Goal: Information Seeking & Learning: Learn about a topic

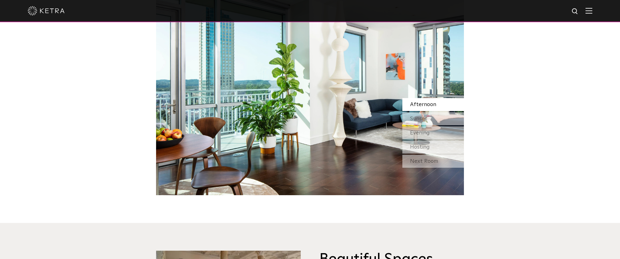
scroll to position [506, 0]
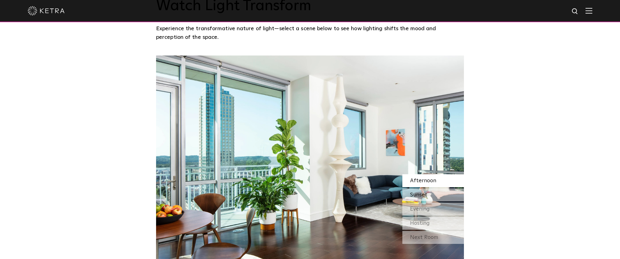
click at [422, 192] on span "Sunset" at bounding box center [418, 195] width 17 height 6
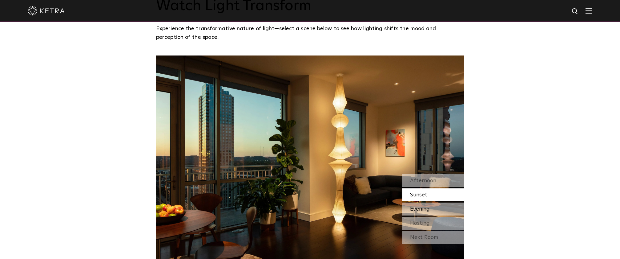
click at [427, 208] on span "Evening" at bounding box center [420, 209] width 20 height 6
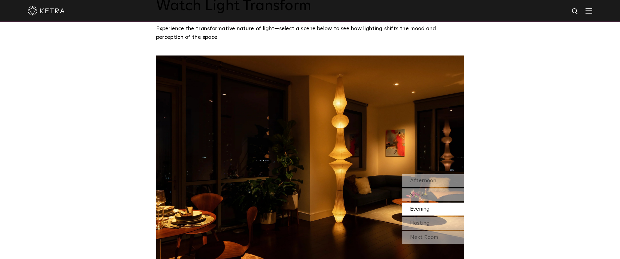
click at [427, 209] on span "Evening" at bounding box center [420, 209] width 20 height 6
click at [429, 219] on div "Hosting" at bounding box center [434, 223] width 62 height 13
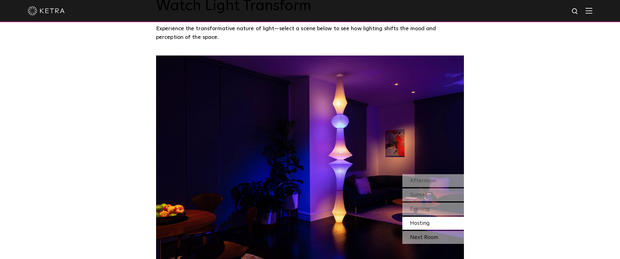
click at [430, 238] on div "Next Room" at bounding box center [434, 237] width 62 height 13
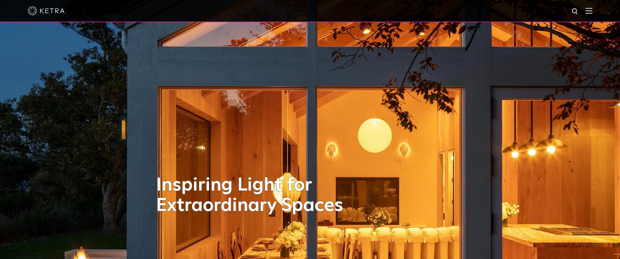
click at [593, 11] on img at bounding box center [589, 11] width 7 height 6
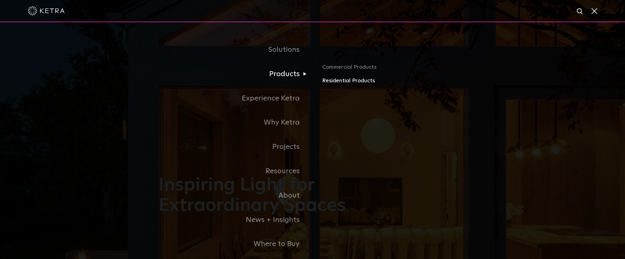
click at [327, 81] on link "Residential Products" at bounding box center [394, 80] width 144 height 9
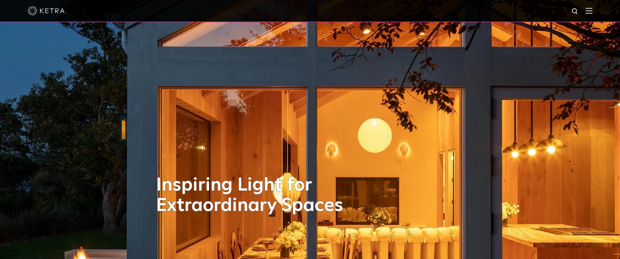
click at [593, 11] on img at bounding box center [589, 11] width 7 height 6
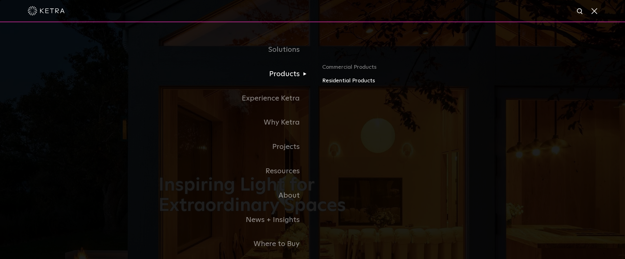
click at [332, 83] on link "Residential Products" at bounding box center [394, 80] width 144 height 9
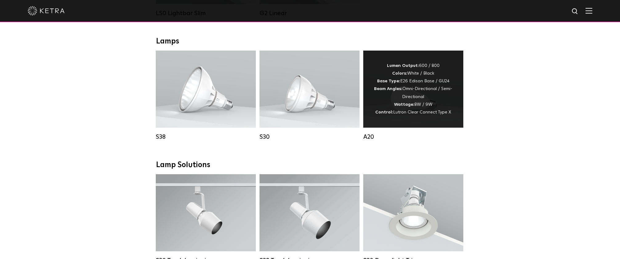
scroll to position [395, 0]
